Goal: Information Seeking & Learning: Find specific fact

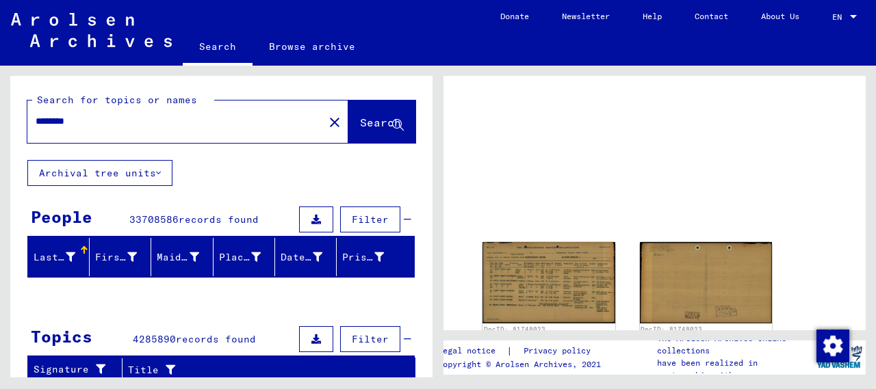
scroll to position [68, 0]
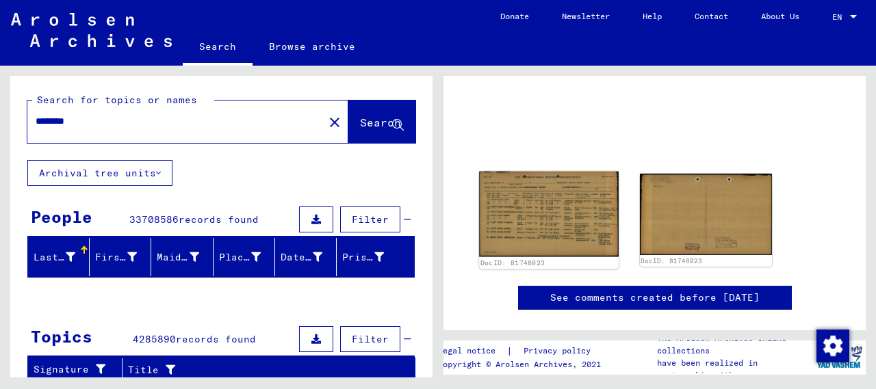
click at [527, 211] on img at bounding box center [548, 214] width 139 height 86
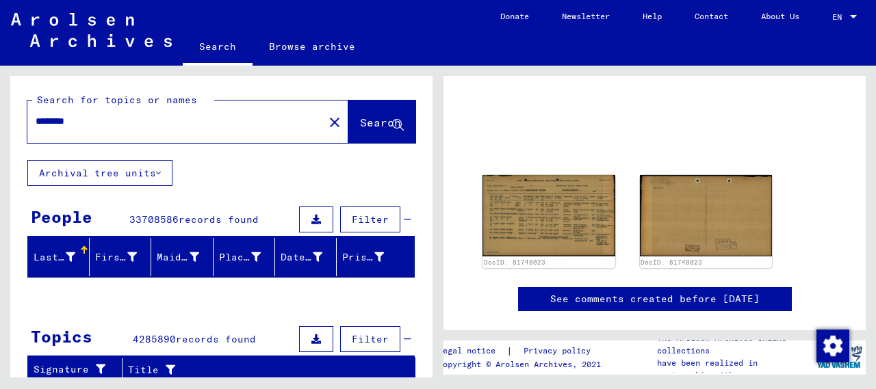
scroll to position [49, 0]
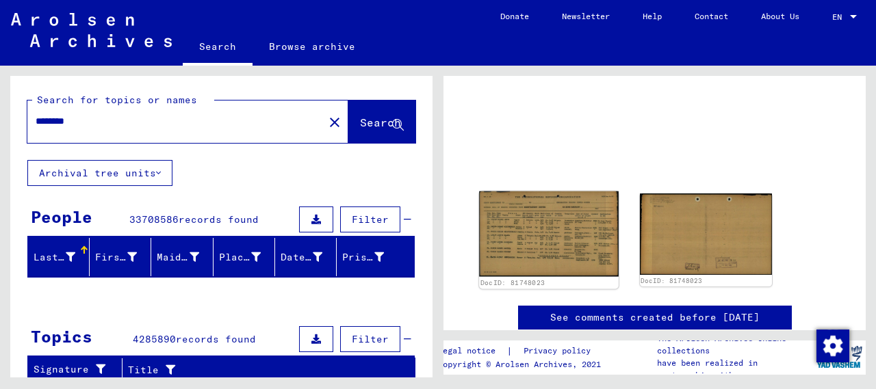
click at [521, 252] on img at bounding box center [548, 234] width 139 height 86
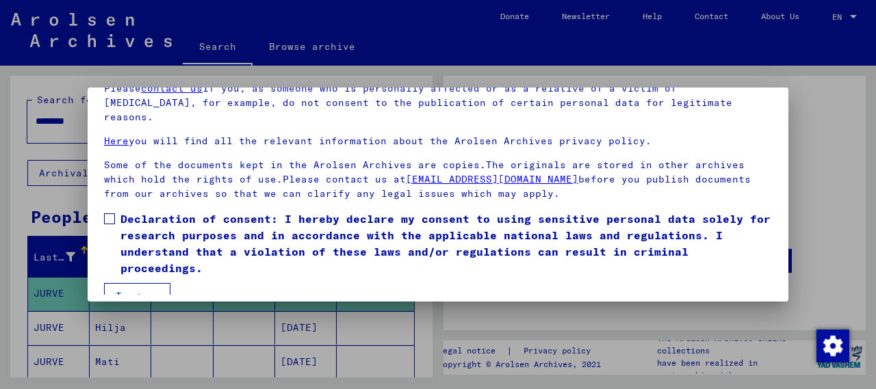
scroll to position [107, 0]
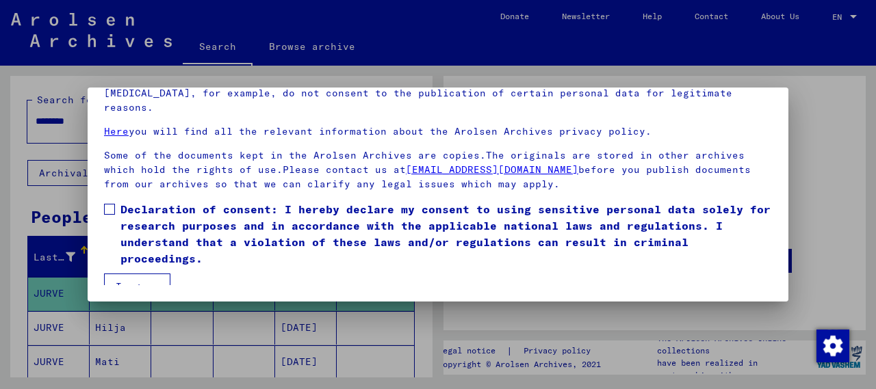
click at [112, 204] on span at bounding box center [109, 209] width 11 height 11
click at [153, 274] on button "I agree" at bounding box center [137, 287] width 66 height 26
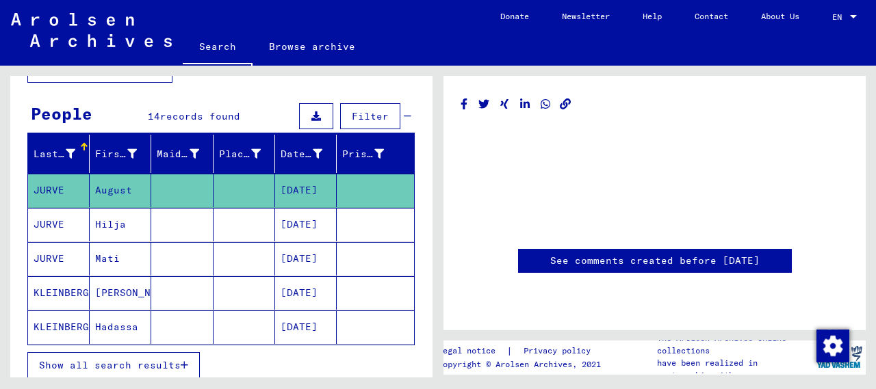
scroll to position [0, 0]
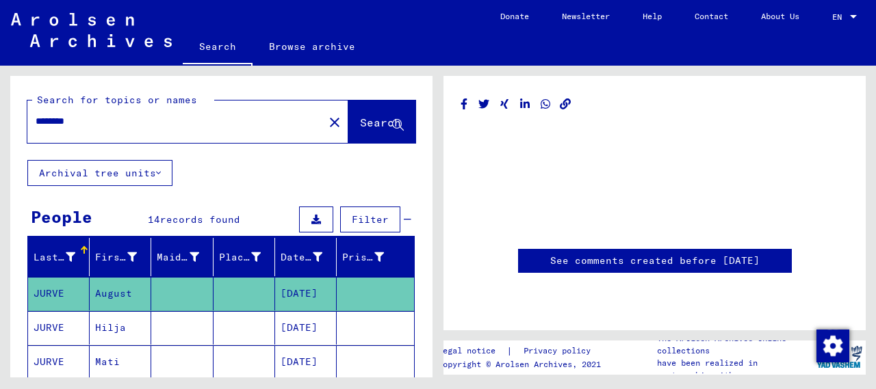
click at [171, 127] on input "********" at bounding box center [176, 121] width 280 height 14
click at [368, 127] on span "Search" at bounding box center [380, 123] width 41 height 14
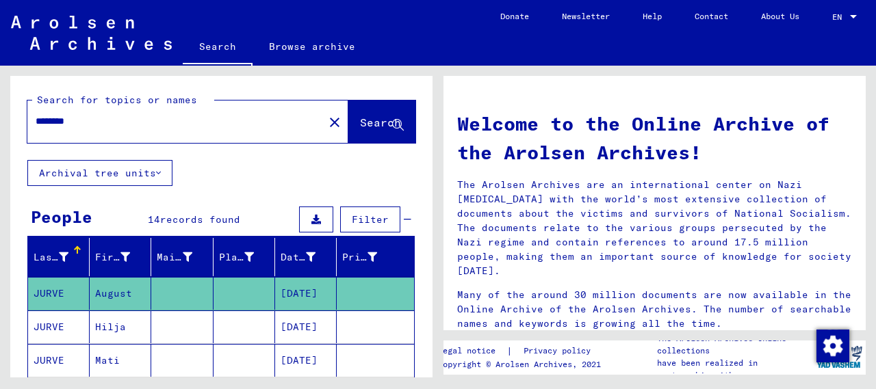
click at [192, 118] on input "********" at bounding box center [172, 121] width 272 height 14
type input "**********"
click at [371, 110] on button "Search" at bounding box center [381, 122] width 67 height 42
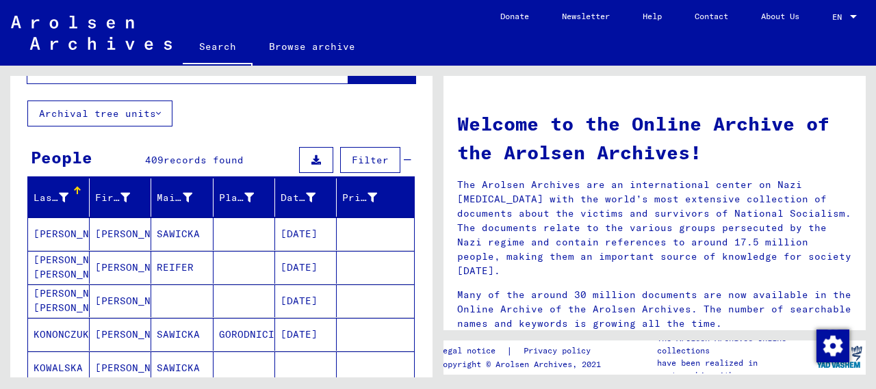
scroll to position [68, 0]
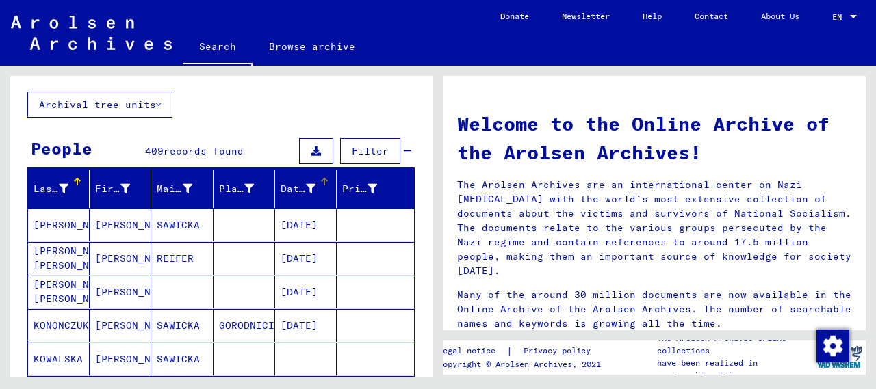
click at [306, 190] on icon at bounding box center [311, 189] width 10 height 10
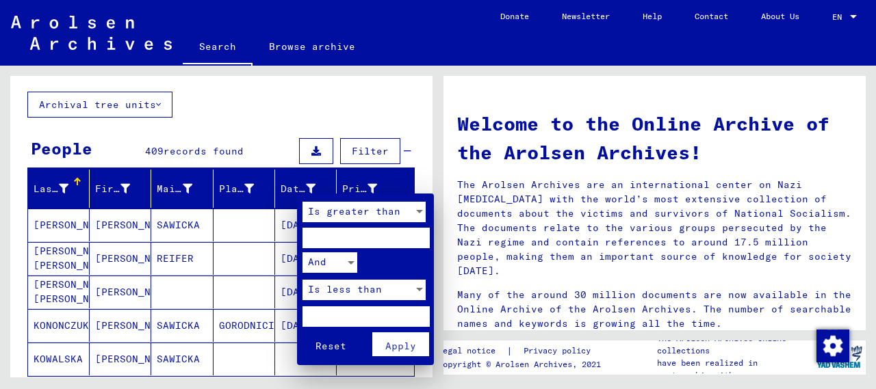
click at [345, 210] on span "Is greater than" at bounding box center [354, 211] width 92 height 12
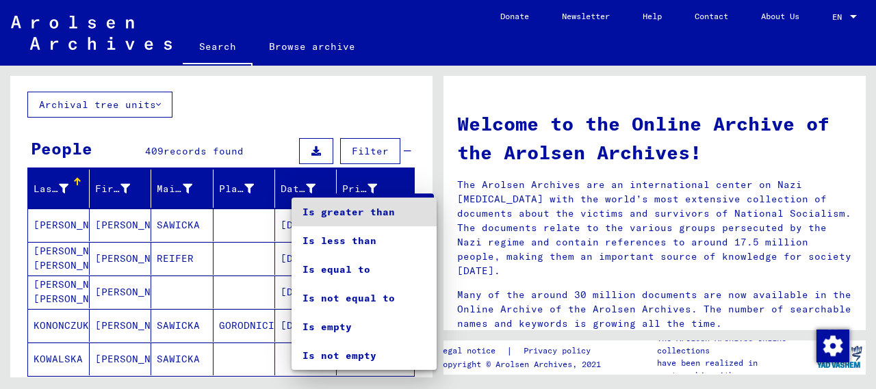
click at [298, 98] on div at bounding box center [438, 194] width 876 height 389
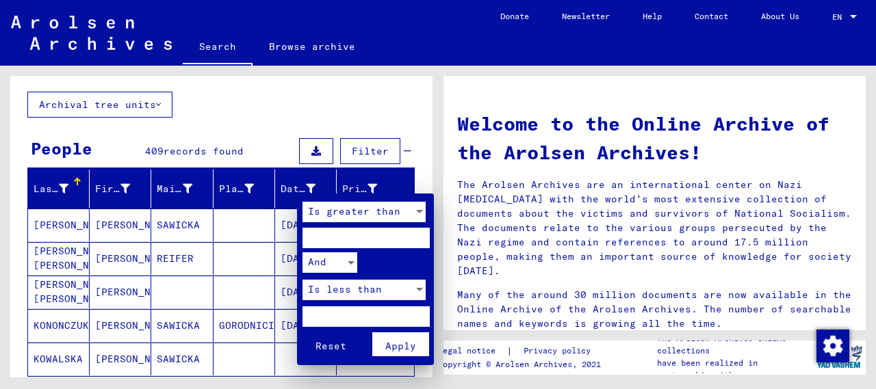
click at [372, 237] on input "number" at bounding box center [365, 238] width 127 height 21
click at [371, 211] on span "Is greater than" at bounding box center [354, 211] width 92 height 12
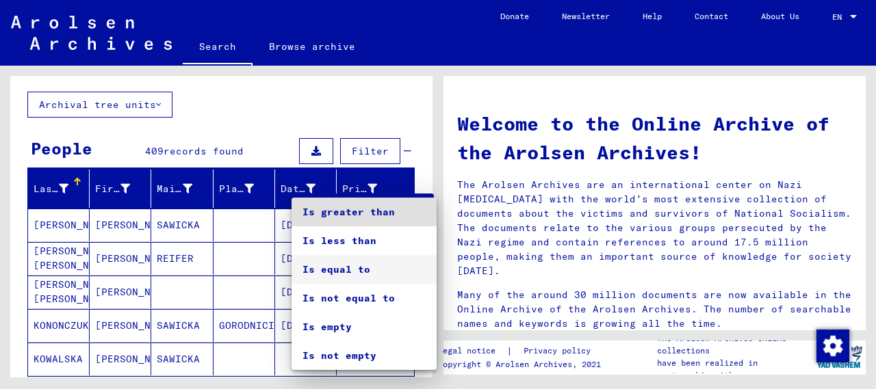
click at [380, 266] on span "Is equal to" at bounding box center [363, 269] width 123 height 29
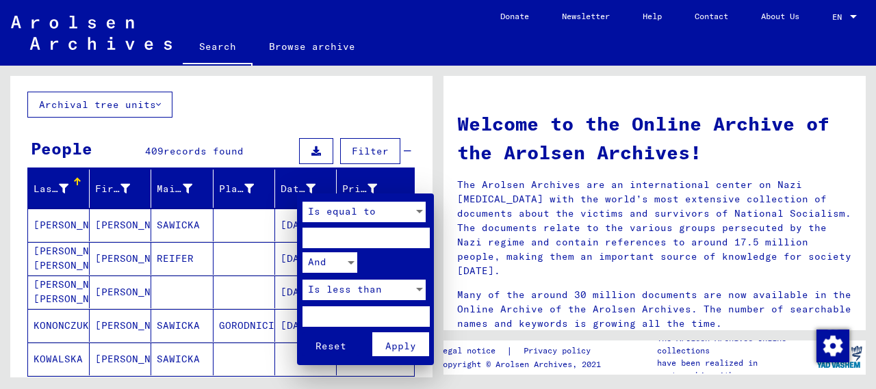
click at [343, 229] on input "number" at bounding box center [365, 238] width 127 height 21
type input "**"
click at [340, 234] on input "*********" at bounding box center [365, 238] width 127 height 21
drag, startPoint x: 370, startPoint y: 238, endPoint x: 337, endPoint y: 239, distance: 32.9
click at [337, 239] on input "*********" at bounding box center [365, 238] width 127 height 21
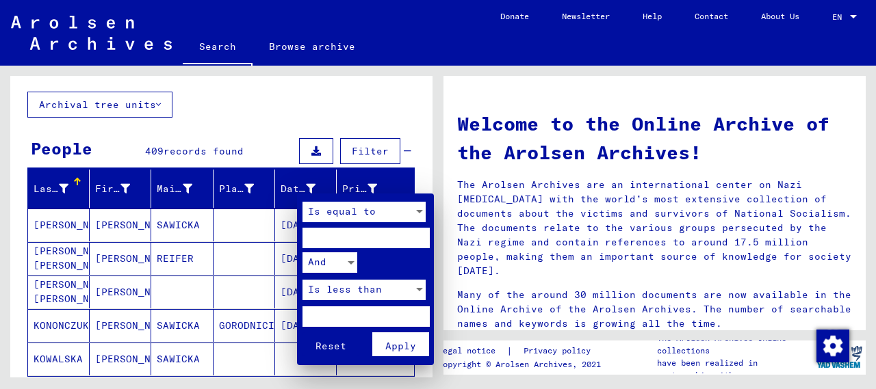
type input "*****"
click at [400, 349] on span "Apply" at bounding box center [400, 346] width 31 height 12
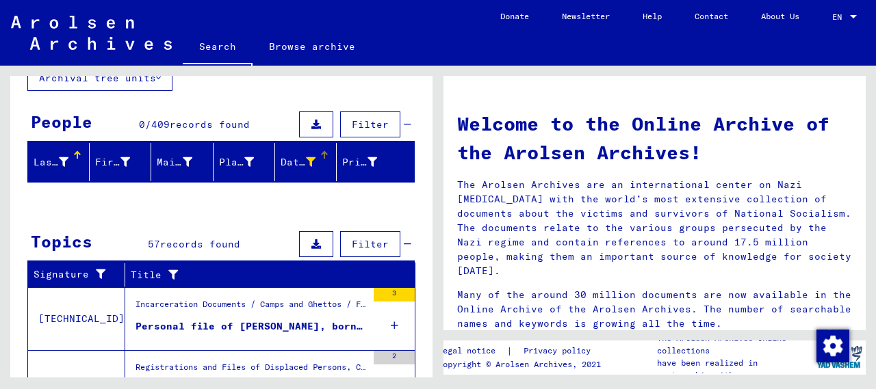
scroll to position [18, 0]
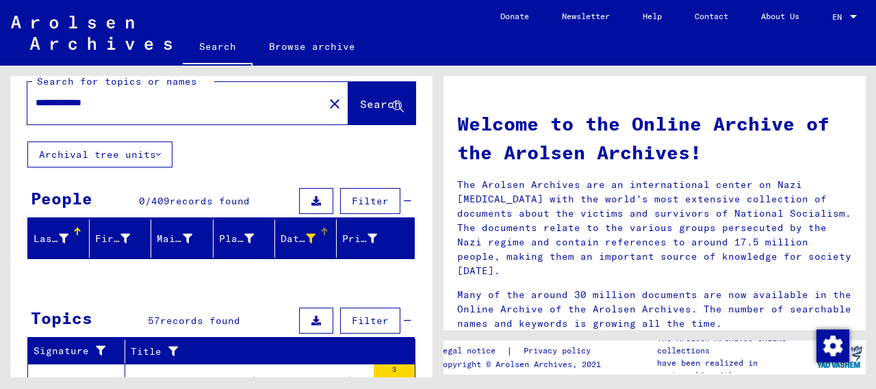
click at [306, 236] on icon at bounding box center [311, 239] width 10 height 10
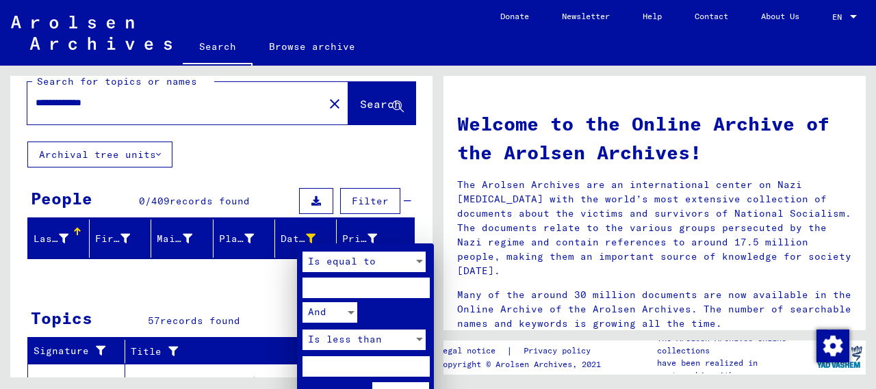
click at [428, 140] on div at bounding box center [438, 194] width 876 height 389
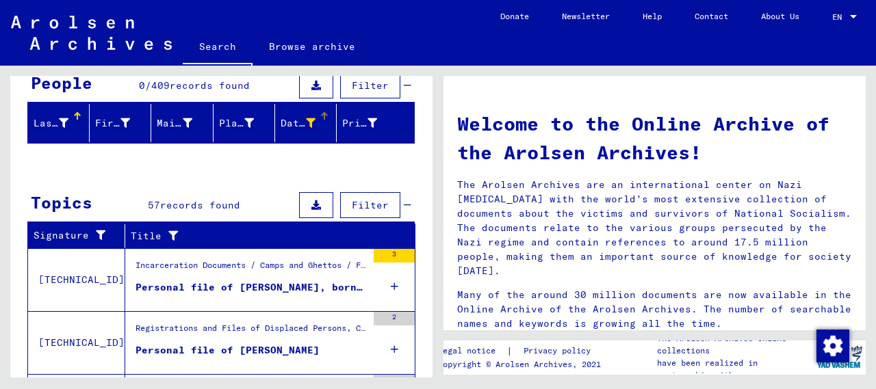
scroll to position [145, 0]
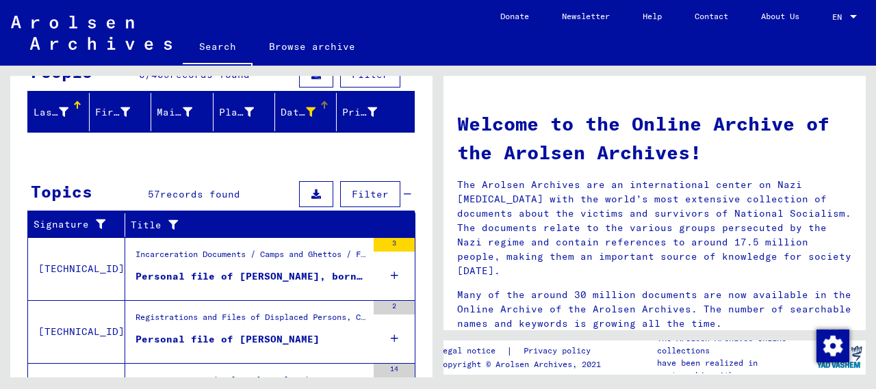
click at [306, 110] on icon at bounding box center [311, 112] width 10 height 10
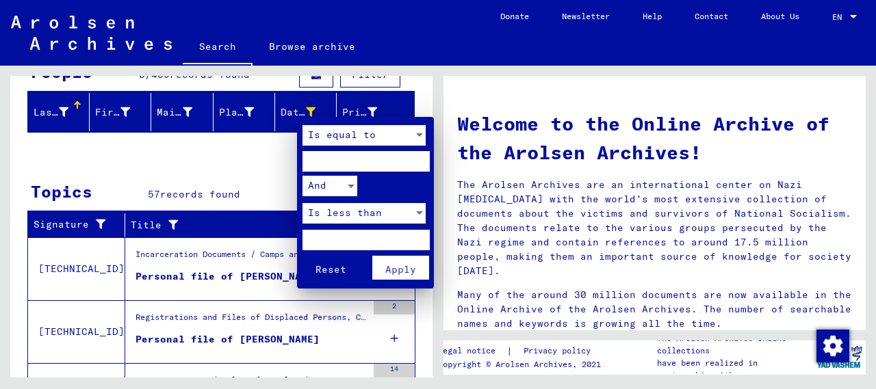
click at [338, 272] on span "Reset" at bounding box center [330, 269] width 31 height 12
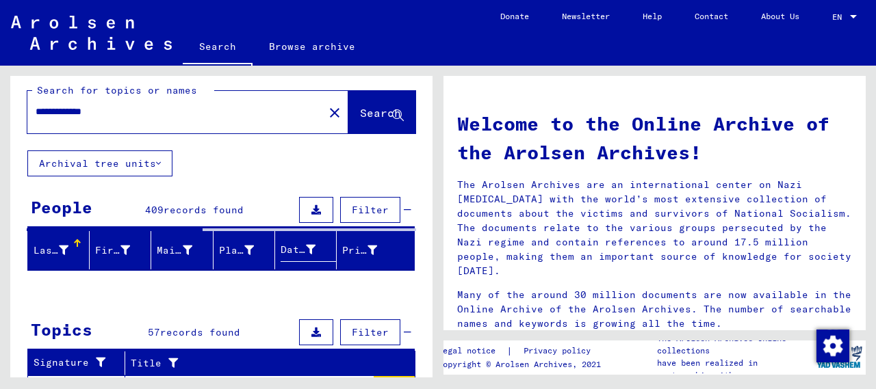
scroll to position [0, 0]
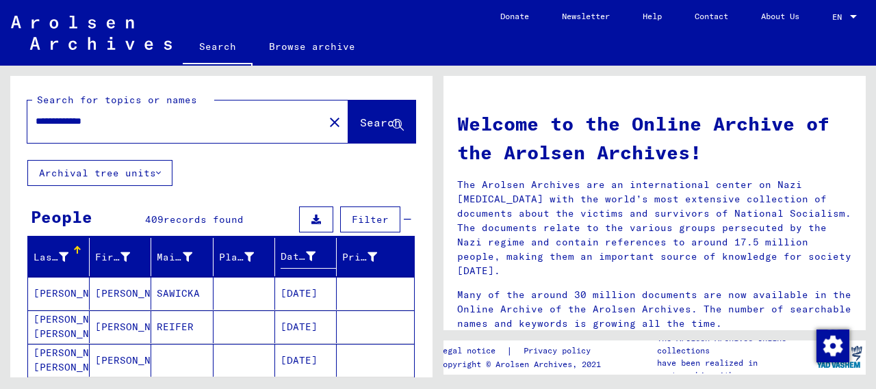
click at [166, 169] on button "Archival tree units" at bounding box center [99, 173] width 145 height 26
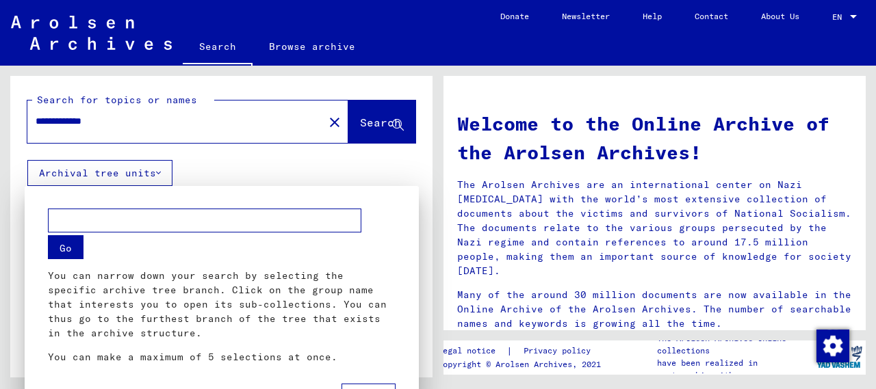
scroll to position [10, 0]
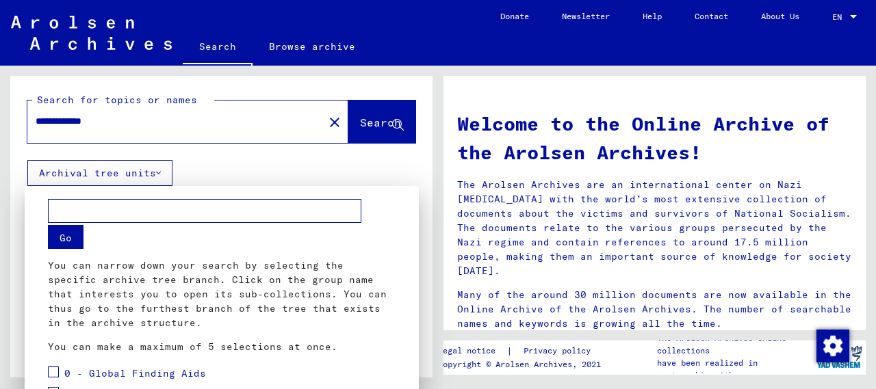
click at [205, 163] on div at bounding box center [438, 194] width 876 height 389
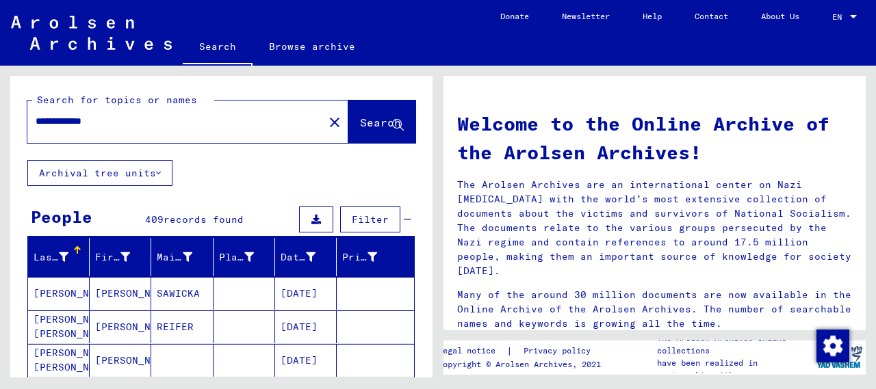
scroll to position [68, 0]
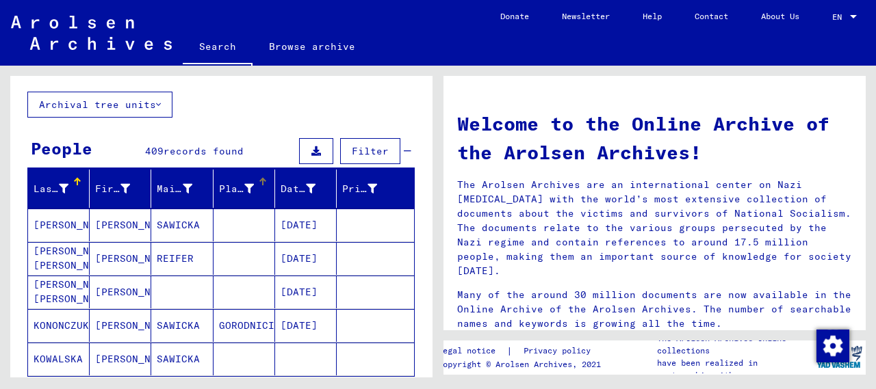
click at [244, 185] on icon at bounding box center [249, 189] width 10 height 10
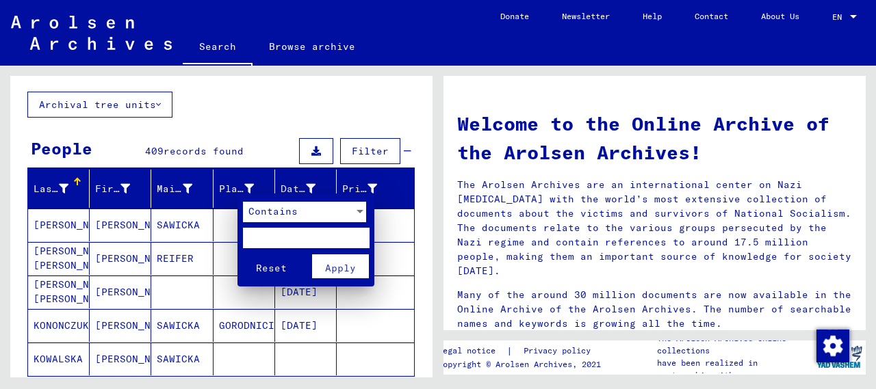
click at [333, 112] on div at bounding box center [438, 194] width 876 height 389
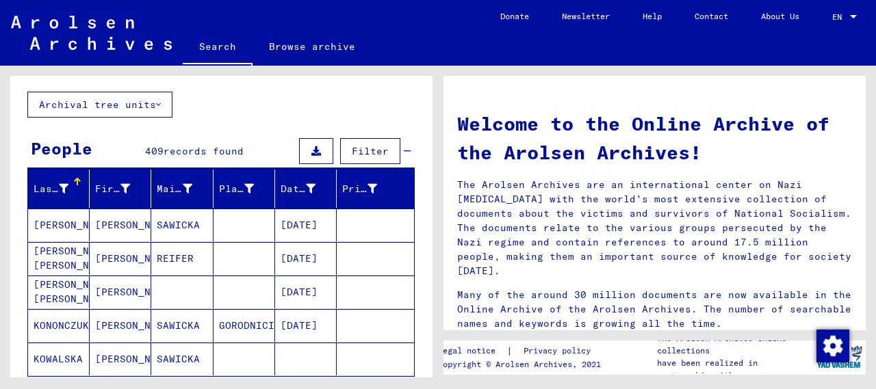
drag, startPoint x: 322, startPoint y: 226, endPoint x: 339, endPoint y: 226, distance: 16.4
click at [339, 226] on mat-row "[PERSON_NAME] [PERSON_NAME] [DATE]" at bounding box center [221, 226] width 386 height 34
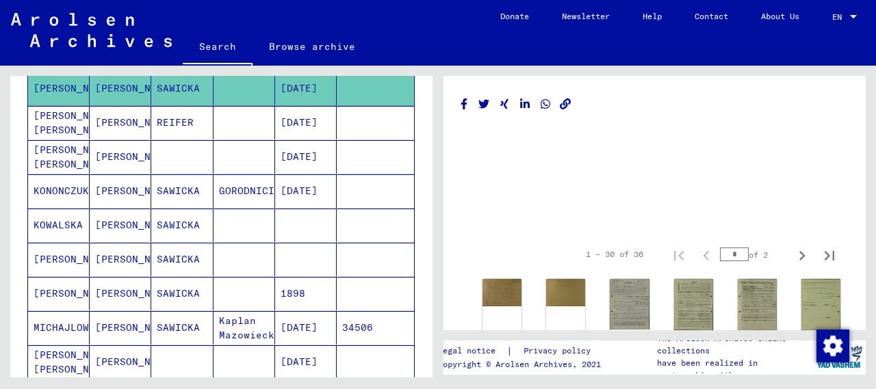
scroll to position [137, 0]
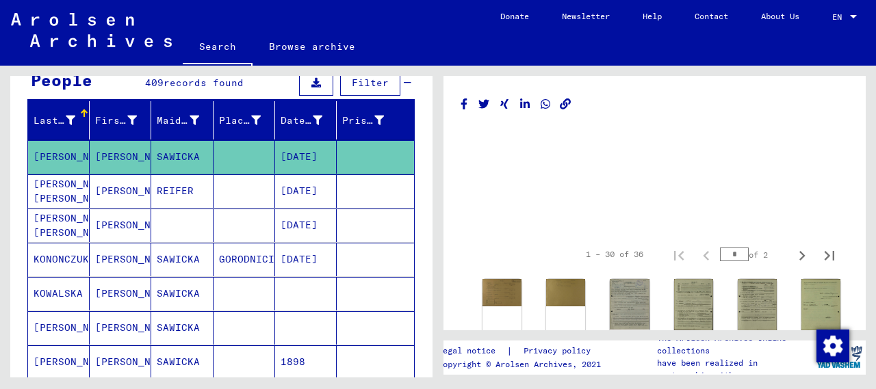
click at [371, 163] on mat-cell at bounding box center [375, 157] width 77 height 34
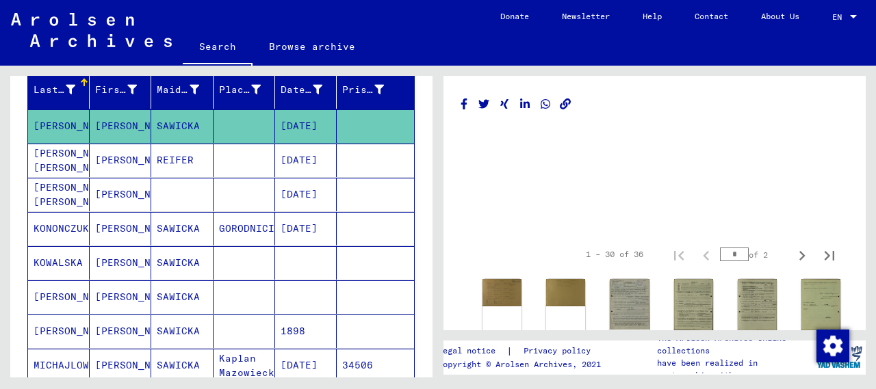
scroll to position [0, 0]
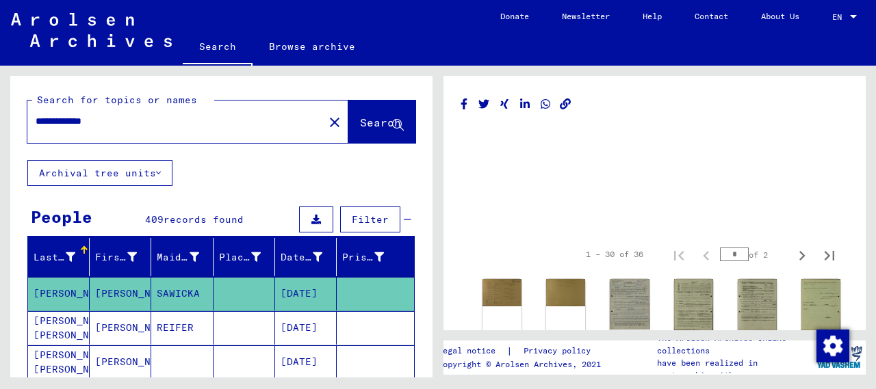
click at [359, 215] on span "Filter" at bounding box center [370, 219] width 37 height 12
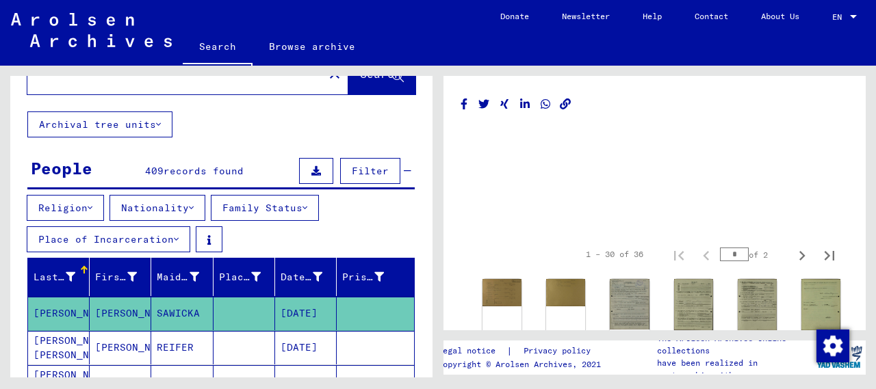
scroll to position [68, 0]
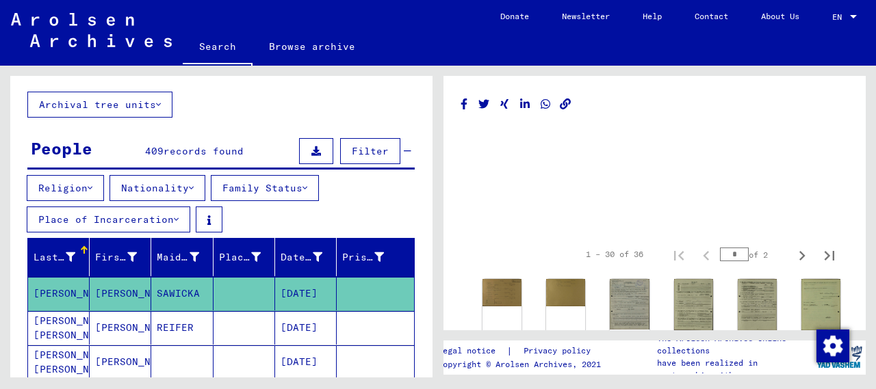
click at [191, 189] on button "Nationality" at bounding box center [157, 188] width 96 height 26
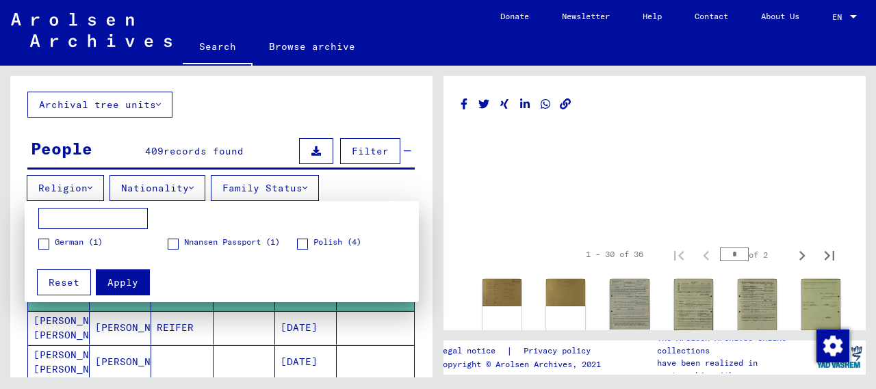
click at [192, 187] on div at bounding box center [438, 194] width 876 height 389
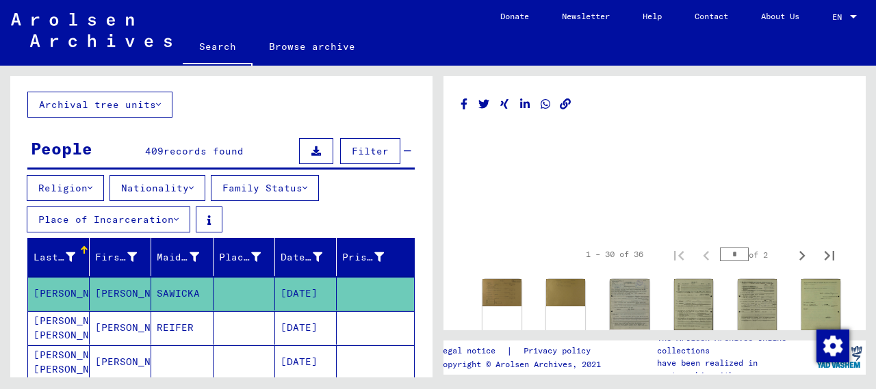
click at [275, 181] on button "Family Status" at bounding box center [265, 188] width 108 height 26
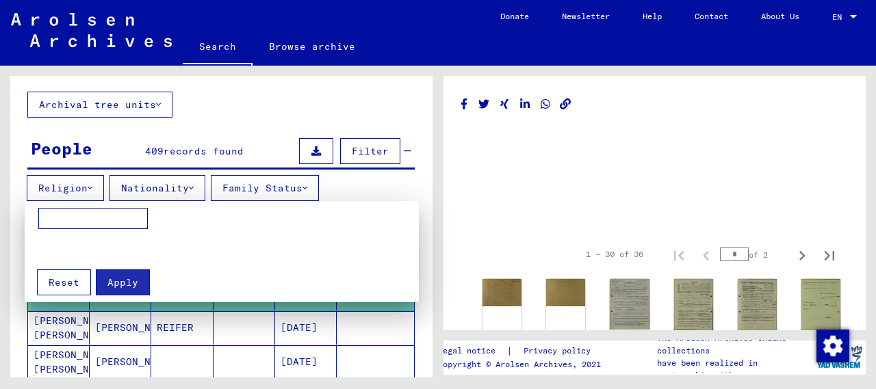
click at [275, 181] on div at bounding box center [438, 194] width 876 height 389
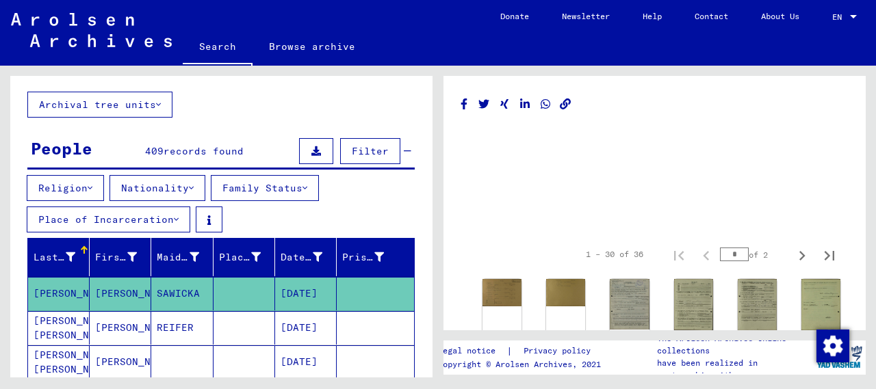
click at [58, 193] on button "Religion" at bounding box center [65, 188] width 77 height 26
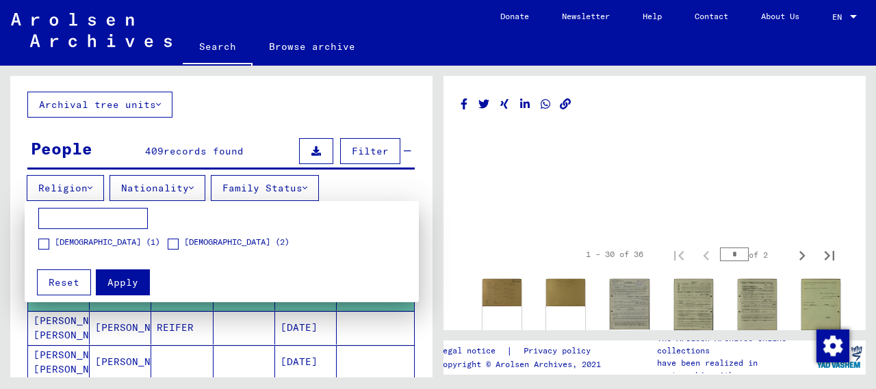
click at [88, 184] on div at bounding box center [438, 194] width 876 height 389
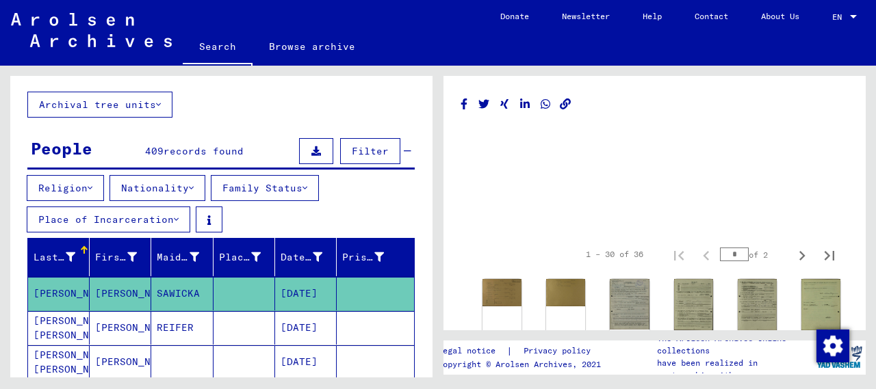
click at [153, 223] on button "Place of Incarceration" at bounding box center [108, 220] width 163 height 26
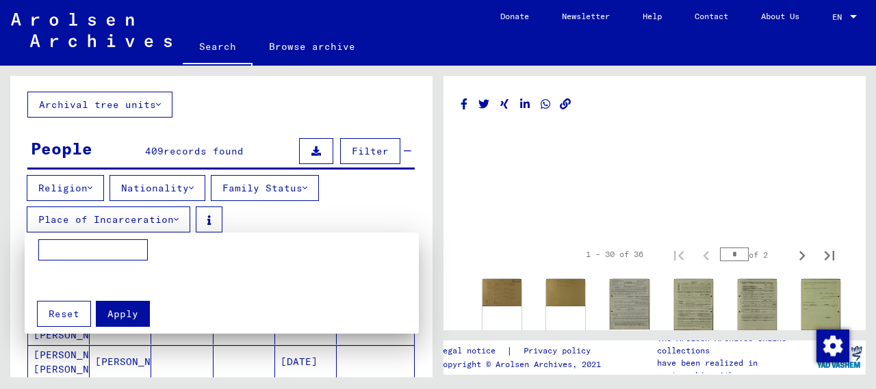
click at [159, 215] on div at bounding box center [438, 194] width 876 height 389
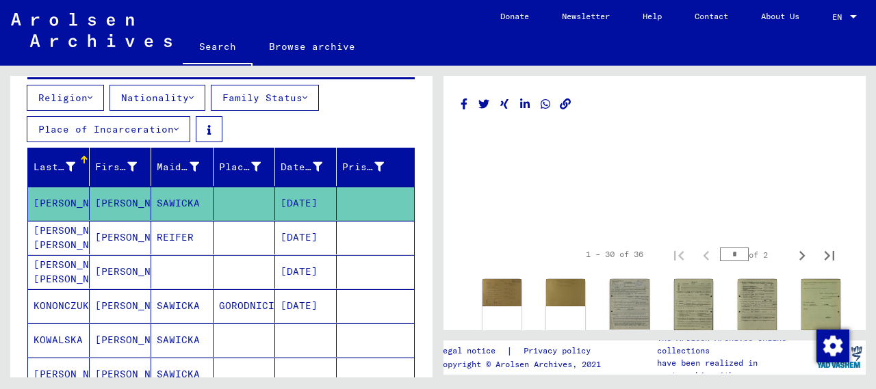
scroll to position [205, 0]
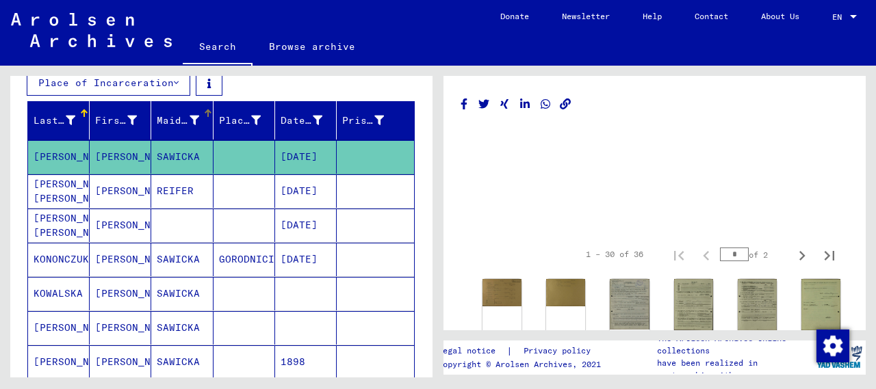
click at [189, 118] on icon at bounding box center [194, 121] width 10 height 10
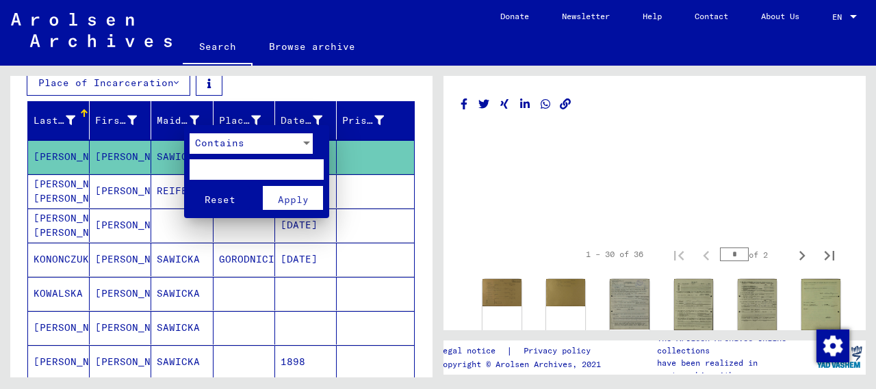
click at [224, 144] on span "Contains" at bounding box center [219, 143] width 49 height 12
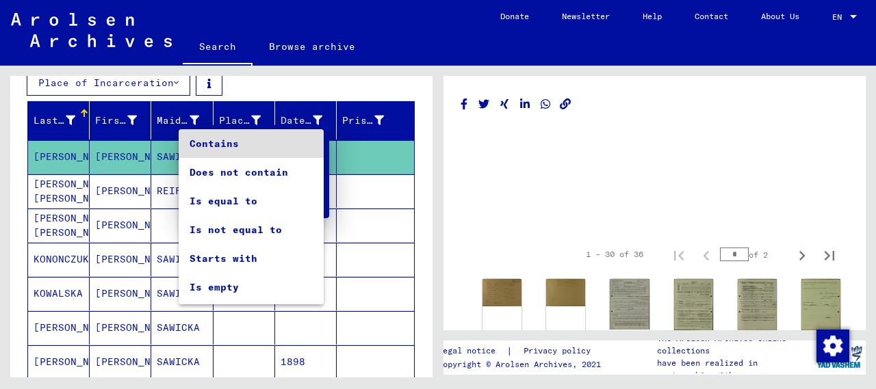
click at [301, 79] on div at bounding box center [438, 194] width 876 height 389
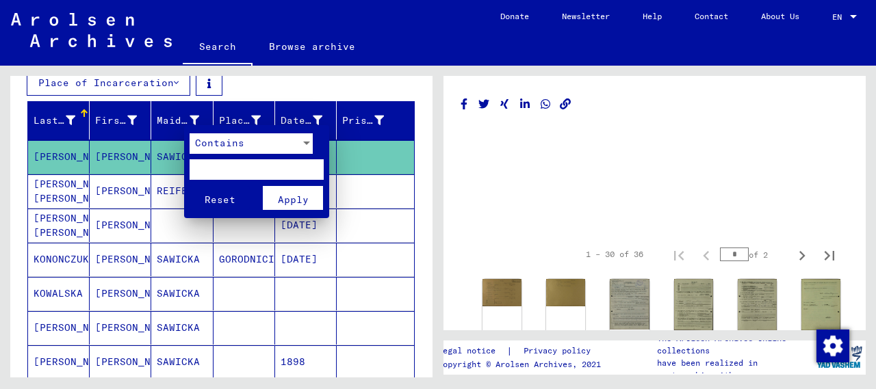
click at [434, 221] on div at bounding box center [438, 194] width 876 height 389
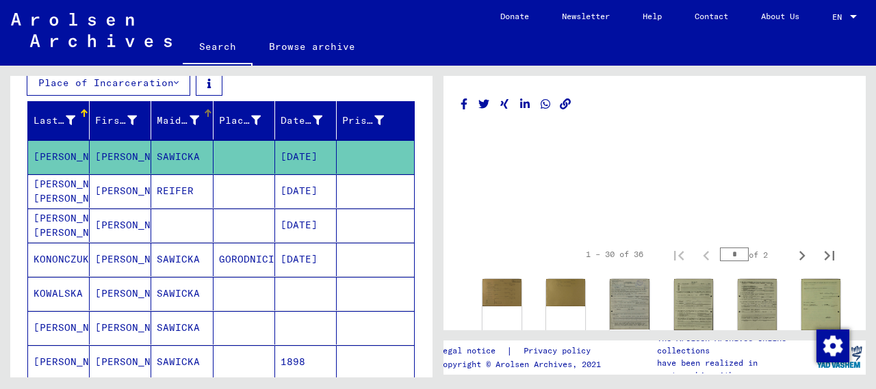
click at [67, 116] on icon at bounding box center [71, 121] width 10 height 10
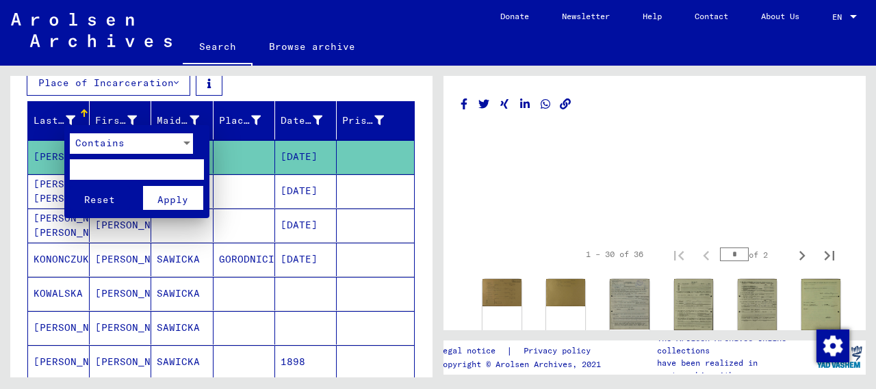
click at [90, 163] on input "text" at bounding box center [137, 169] width 134 height 21
type input "*******"
click at [179, 205] on span "Apply" at bounding box center [172, 200] width 31 height 12
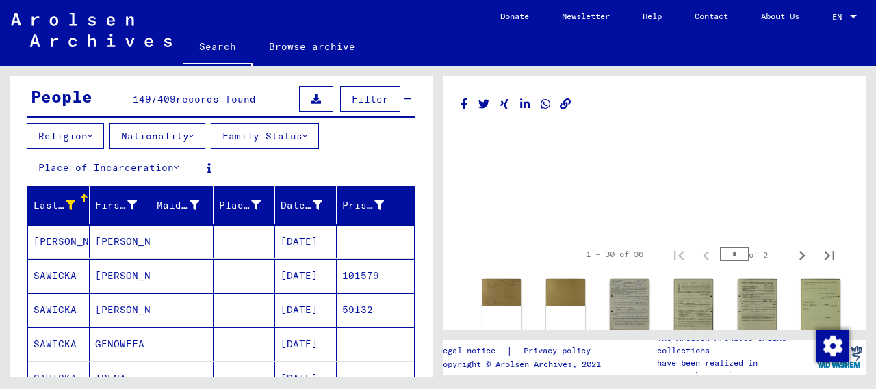
scroll to position [68, 0]
